Goal: Entertainment & Leisure: Consume media (video, audio)

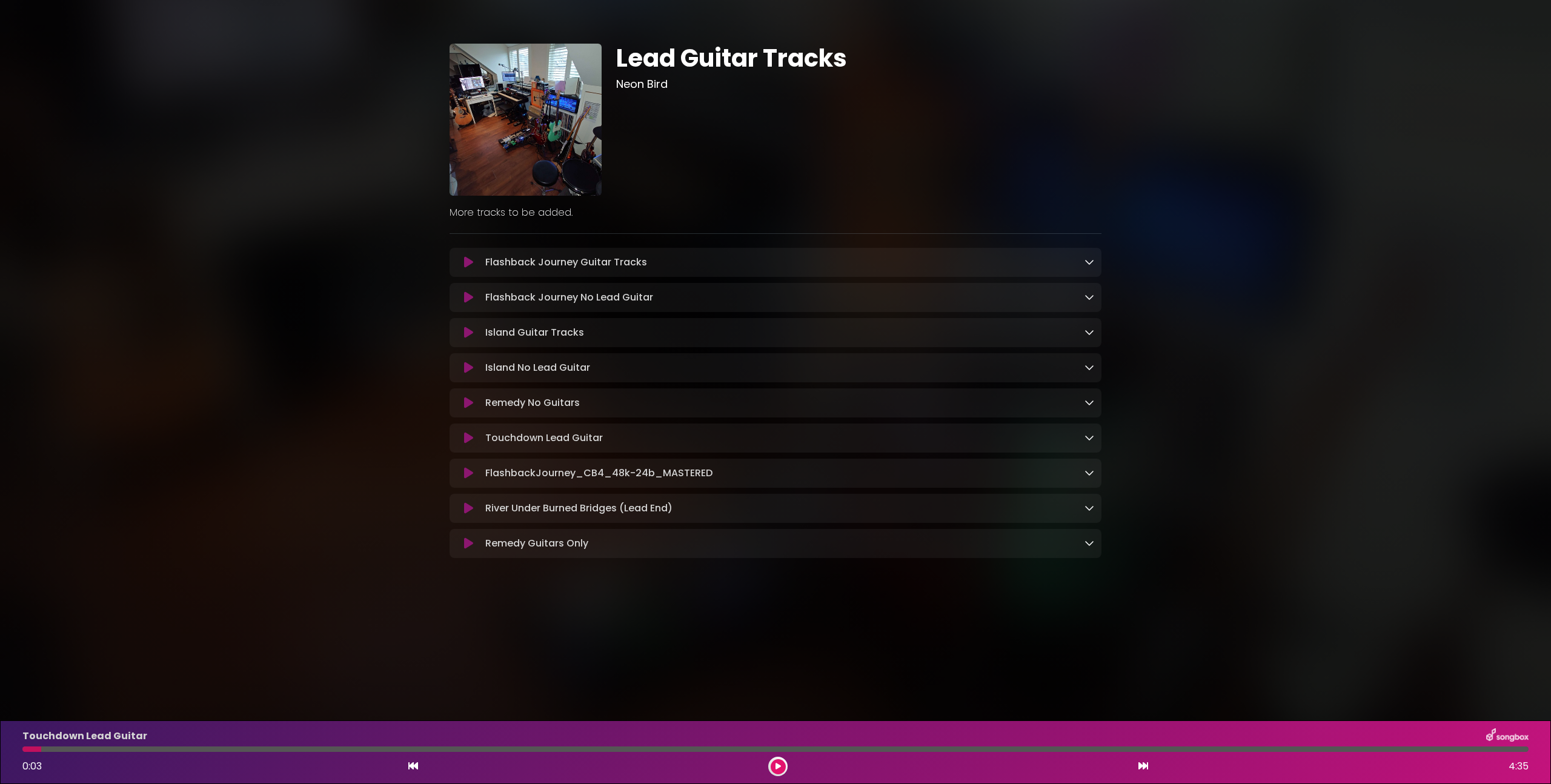
click at [459, 365] on button at bounding box center [469, 367] width 24 height 12
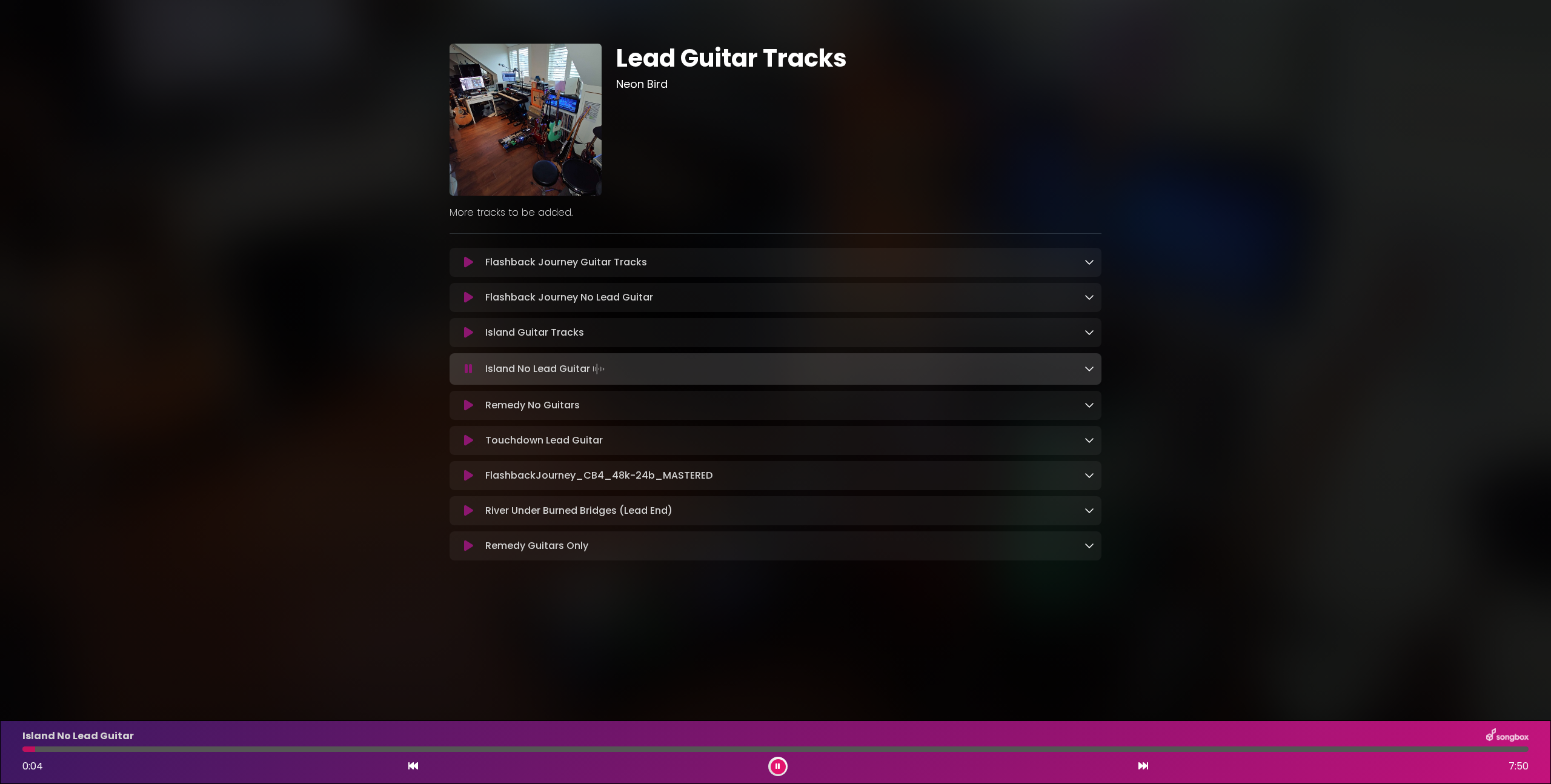
click at [1412, 143] on div "Lead Guitar Tracks Neon Bird" at bounding box center [775, 298] width 1551 height 566
click at [1394, 211] on div "Lead Guitar Tracks Neon Bird" at bounding box center [775, 298] width 1551 height 566
click at [776, 760] on button at bounding box center [778, 767] width 15 height 15
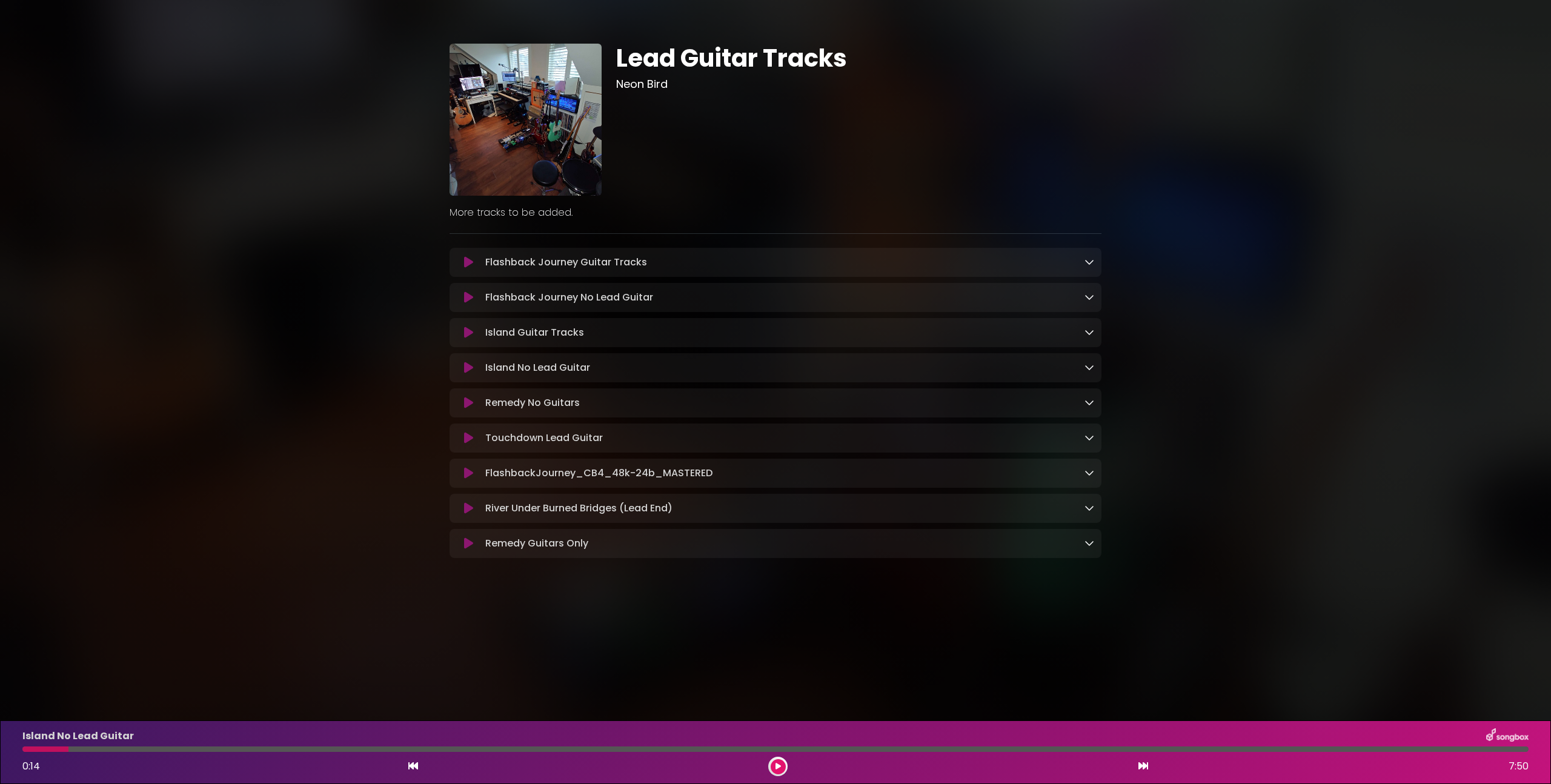
click at [470, 367] on icon at bounding box center [468, 367] width 9 height 12
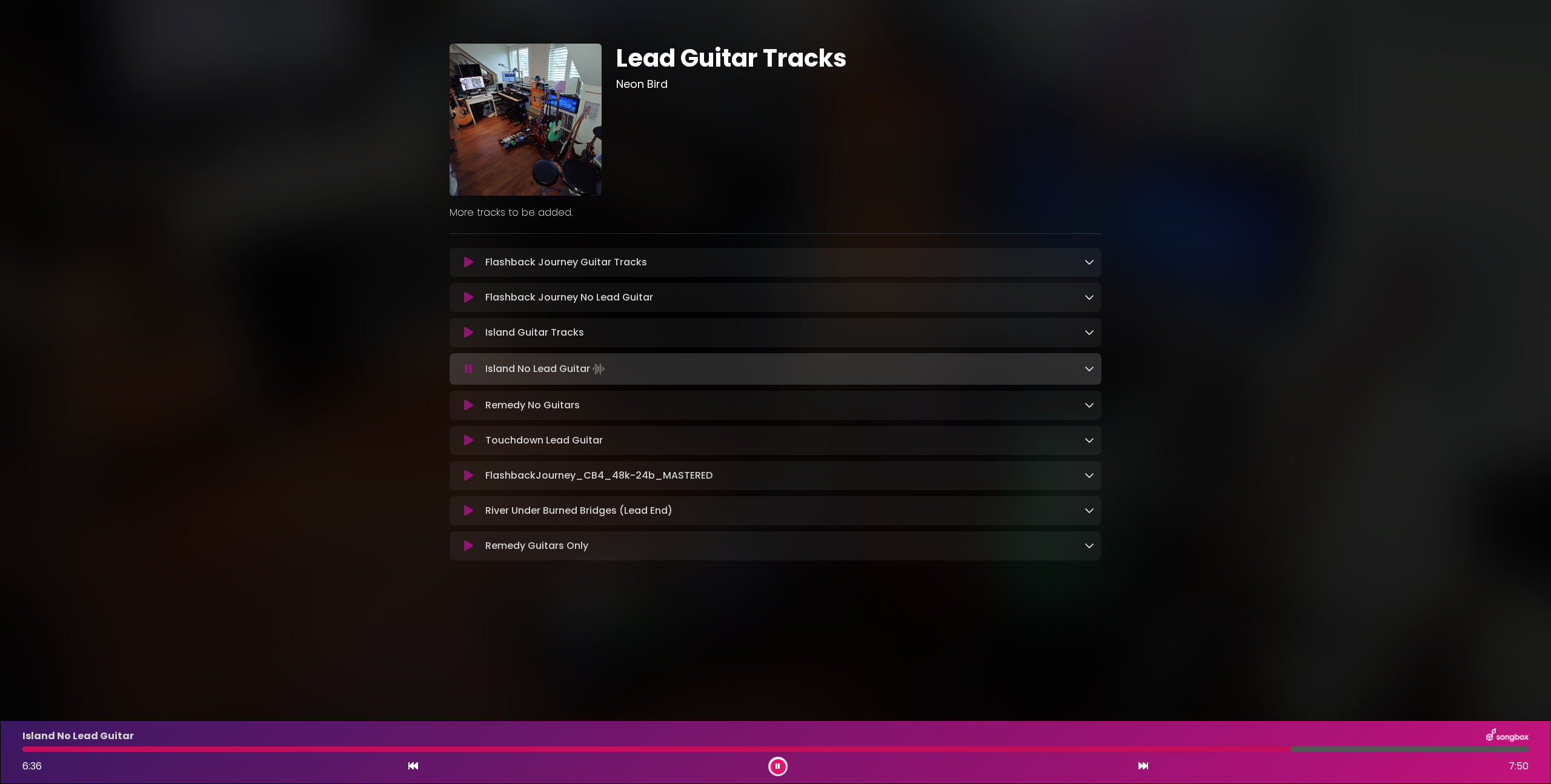
click at [471, 371] on icon at bounding box center [469, 369] width 8 height 12
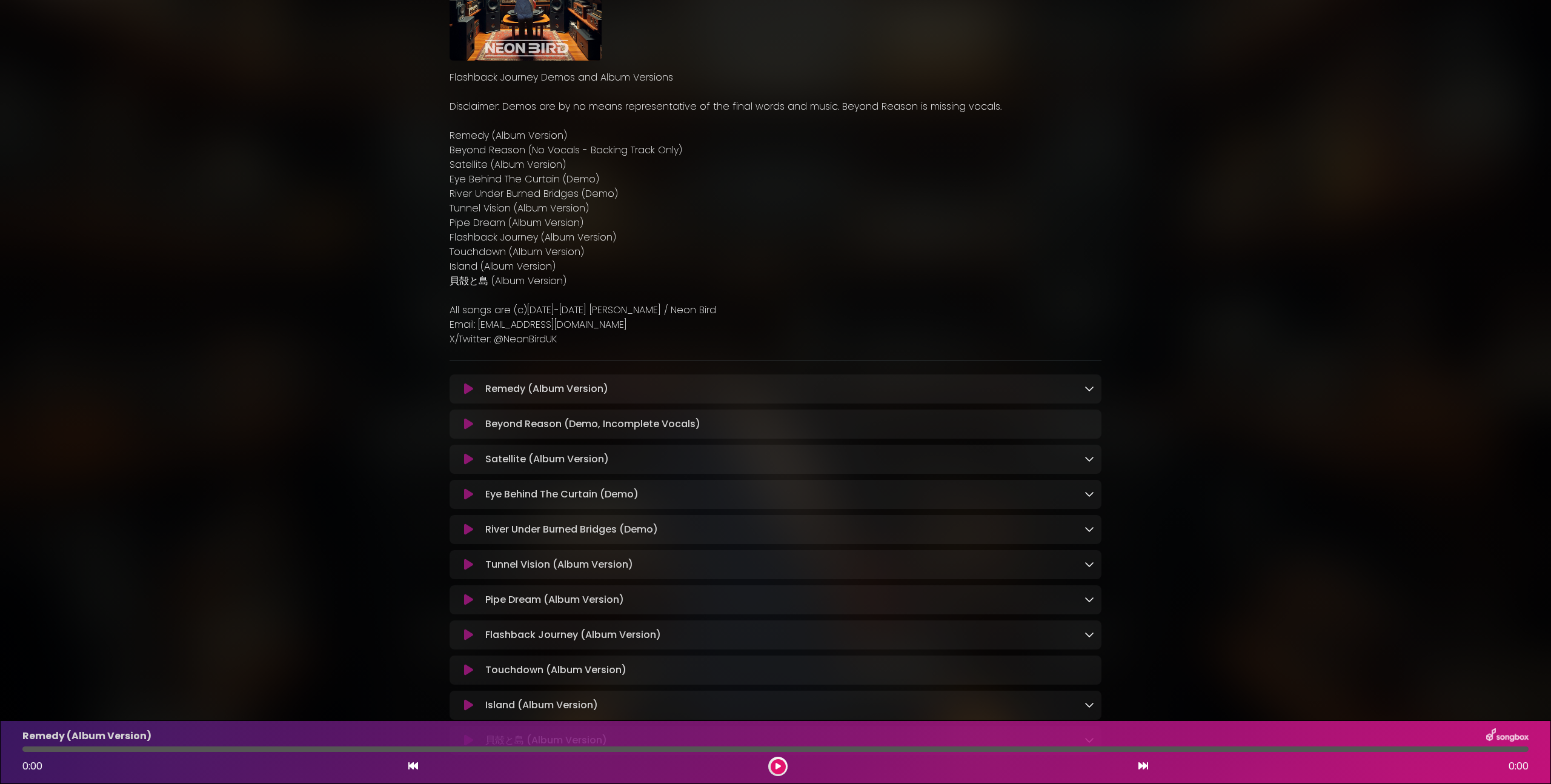
scroll to position [143, 0]
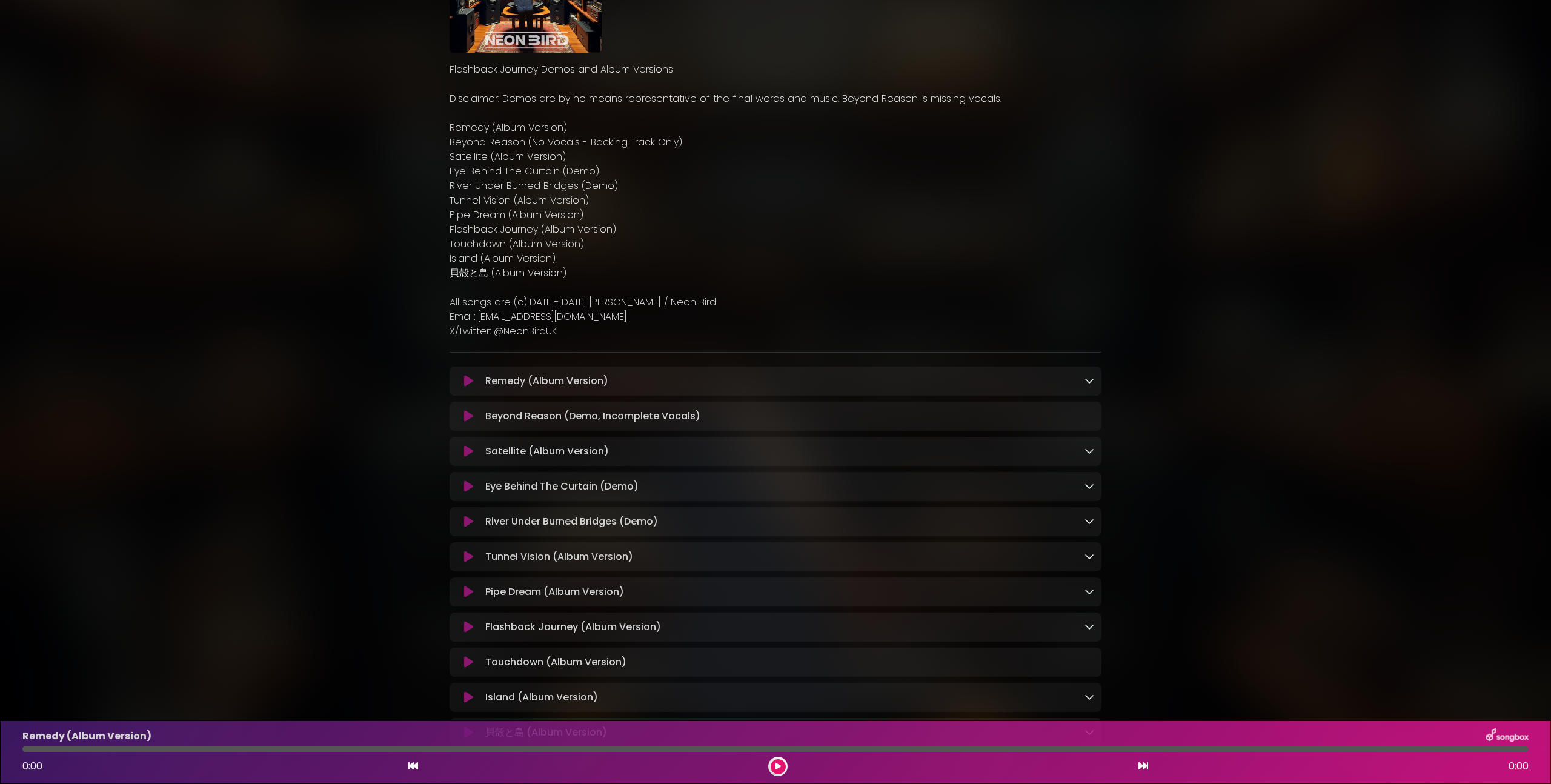
click at [469, 621] on div "Flashback Journey (Album Version) Loading Track... Name" at bounding box center [776, 626] width 652 height 29
click at [466, 629] on icon at bounding box center [468, 627] width 9 height 12
